Goal: Find specific page/section

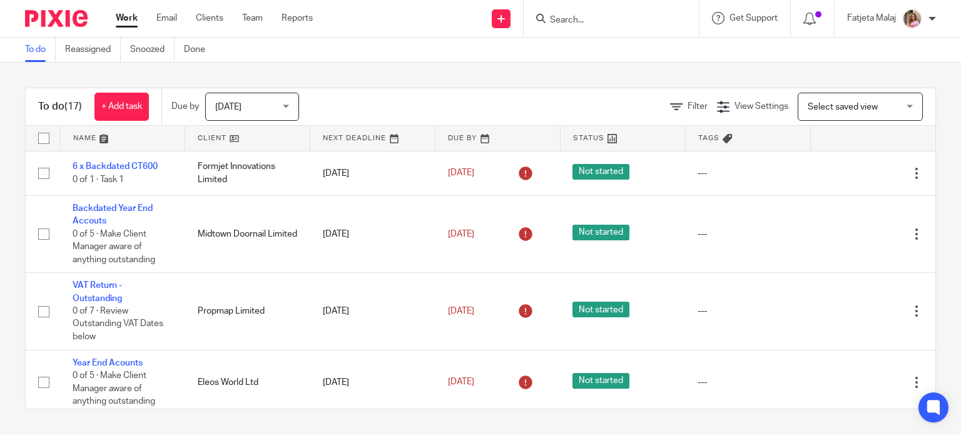
click at [635, 26] on form at bounding box center [614, 19] width 133 height 16
click at [633, 20] on input "Search" at bounding box center [604, 20] width 113 height 11
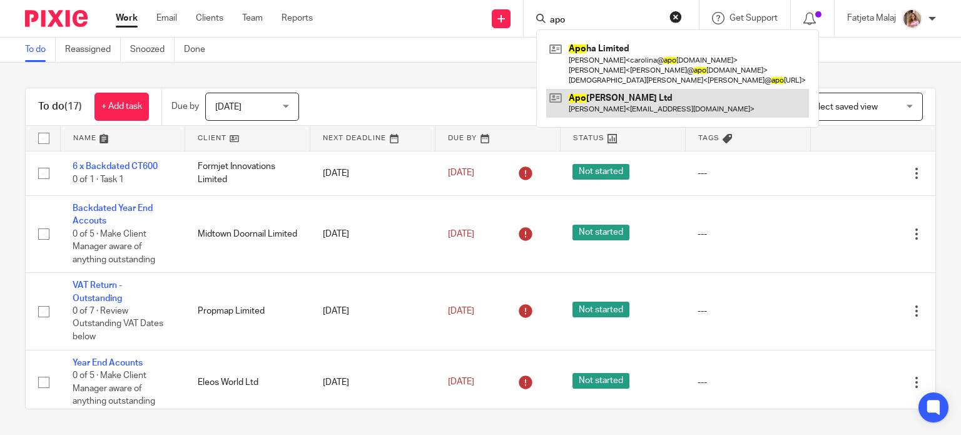
type input "apo"
click at [645, 108] on link at bounding box center [677, 103] width 263 height 29
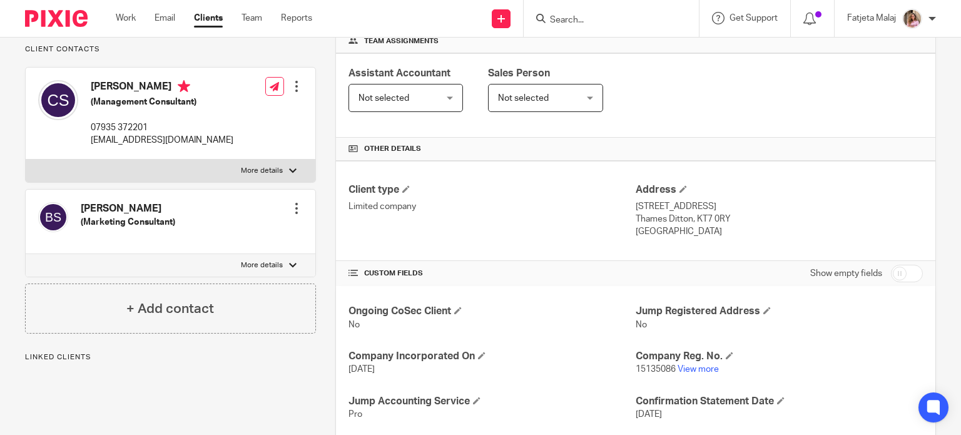
scroll to position [250, 0]
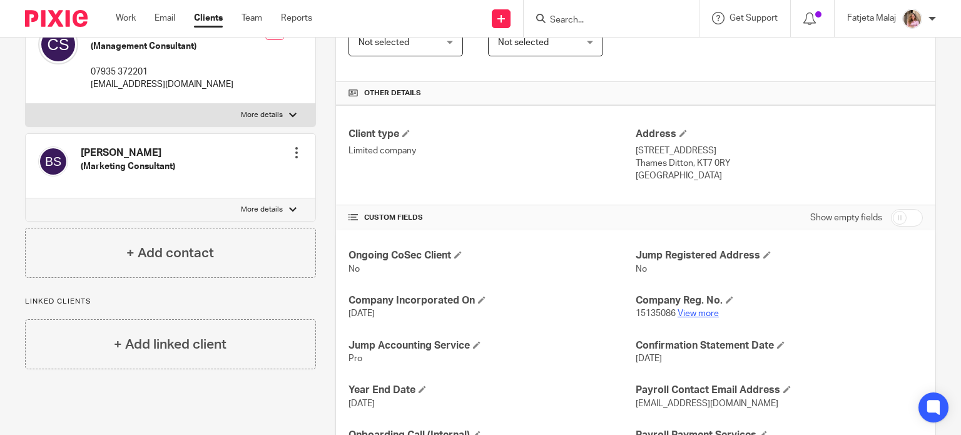
click at [700, 312] on link "View more" at bounding box center [697, 313] width 41 height 9
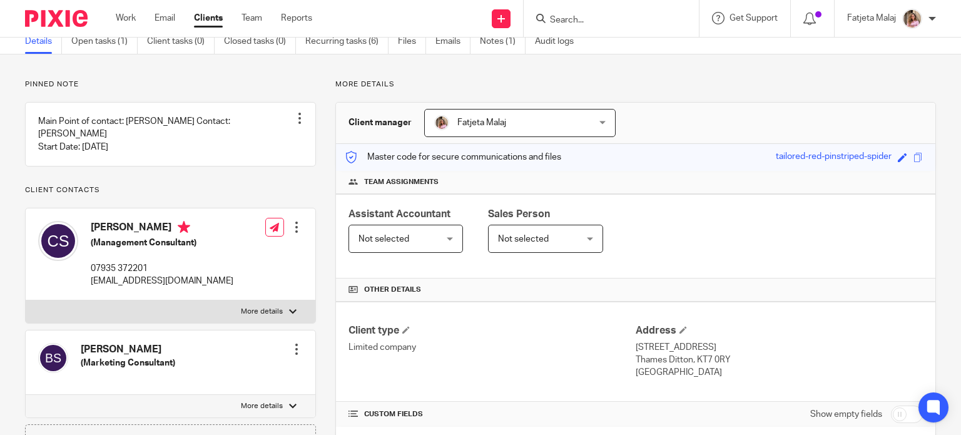
scroll to position [0, 0]
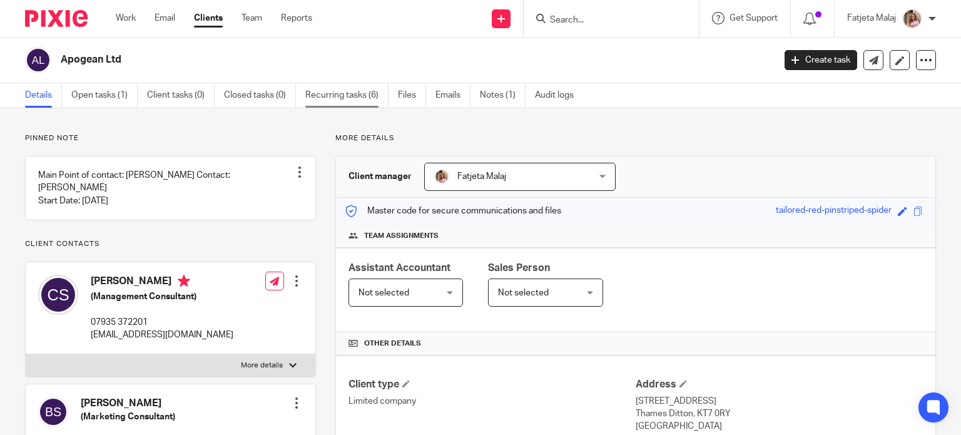
click at [343, 87] on link "Recurring tasks (6)" at bounding box center [346, 95] width 83 height 24
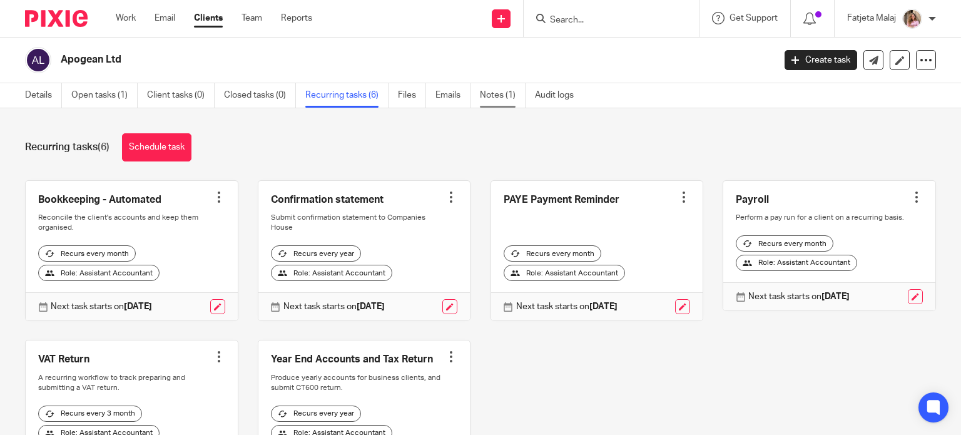
click at [504, 95] on link "Notes (1)" at bounding box center [503, 95] width 46 height 24
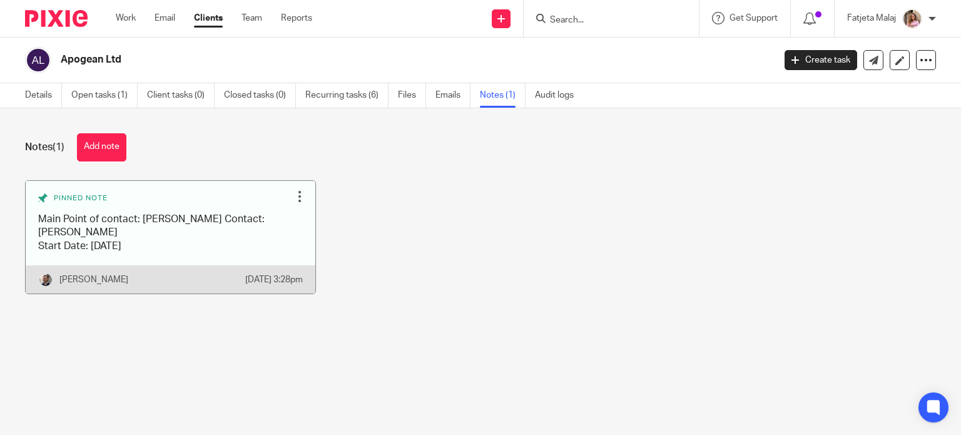
click at [153, 248] on link at bounding box center [171, 237] width 290 height 113
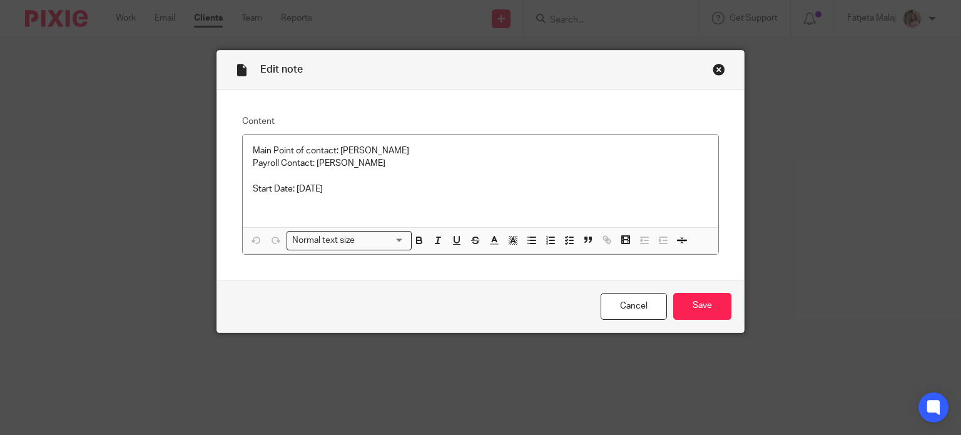
click at [717, 66] on div "Close this dialog window" at bounding box center [718, 69] width 13 height 13
